Goal: Transaction & Acquisition: Purchase product/service

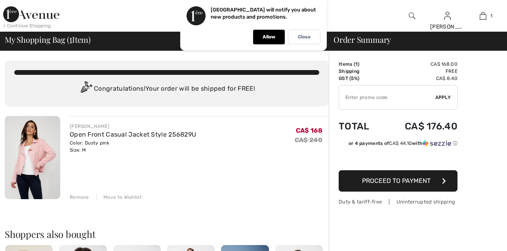
checkbox input "true"
click at [48, 165] on img at bounding box center [32, 157] width 55 height 83
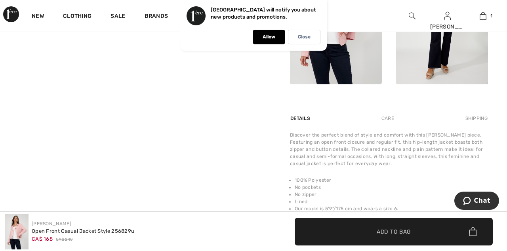
scroll to position [409, 0]
click at [463, 125] on div "Shipping" at bounding box center [475, 117] width 25 height 14
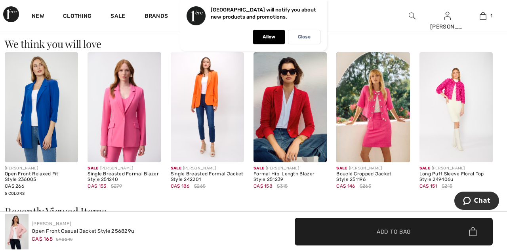
scroll to position [800, 0]
